Goal: Task Accomplishment & Management: Manage account settings

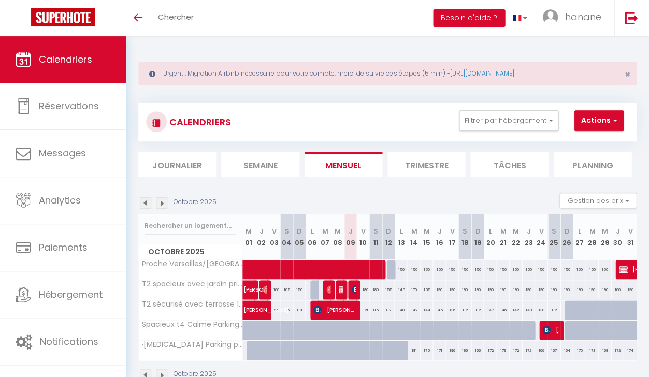
click at [366, 286] on div "180" at bounding box center [363, 289] width 13 height 19
type input "180"
select select "1"
type input "Ven 10 Octobre 2025"
type input "[DATE]"
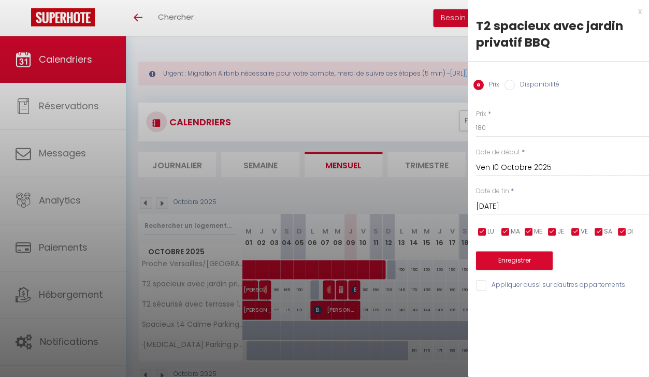
click at [512, 82] on input "Disponibilité" at bounding box center [509, 85] width 10 height 10
radio input "true"
radio input "false"
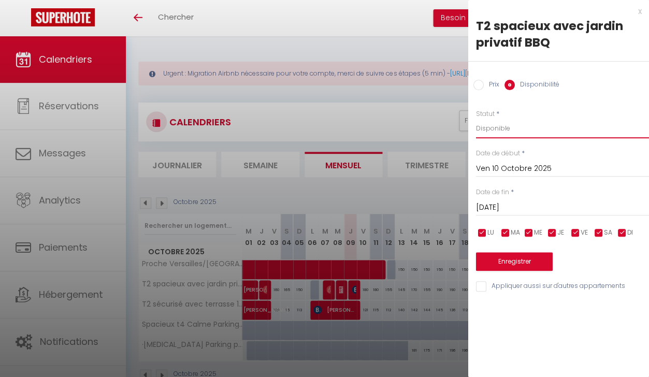
select select "0"
click at [485, 256] on button "Enregistrer" at bounding box center [514, 261] width 77 height 19
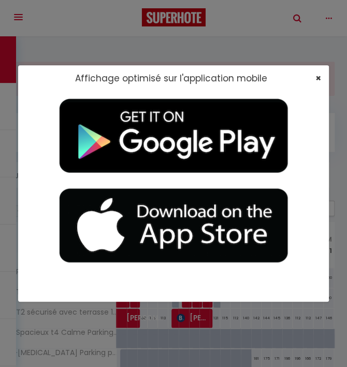
click at [316, 78] on span "×" at bounding box center [319, 78] width 6 height 13
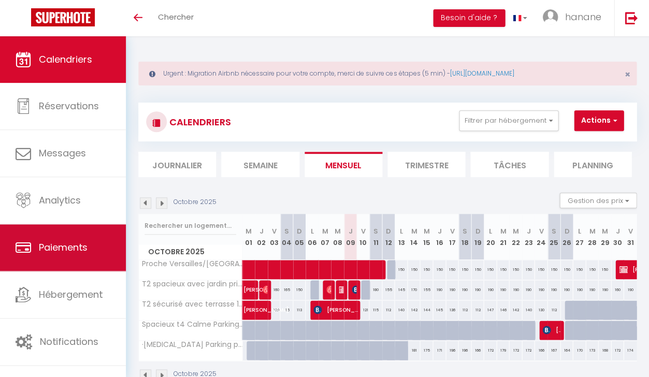
click at [66, 241] on link "Paiements" at bounding box center [63, 247] width 126 height 47
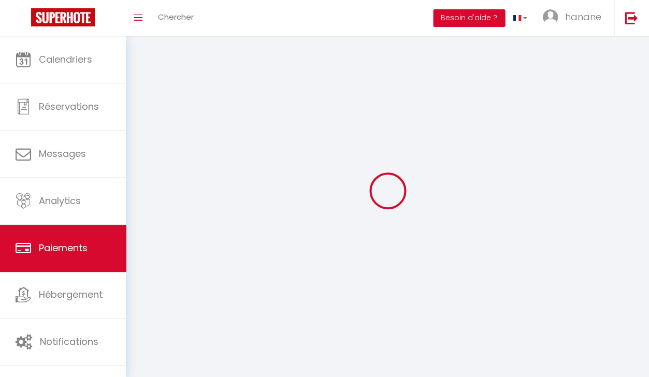
select select "2"
select select "0"
